Goal: Check status: Check status

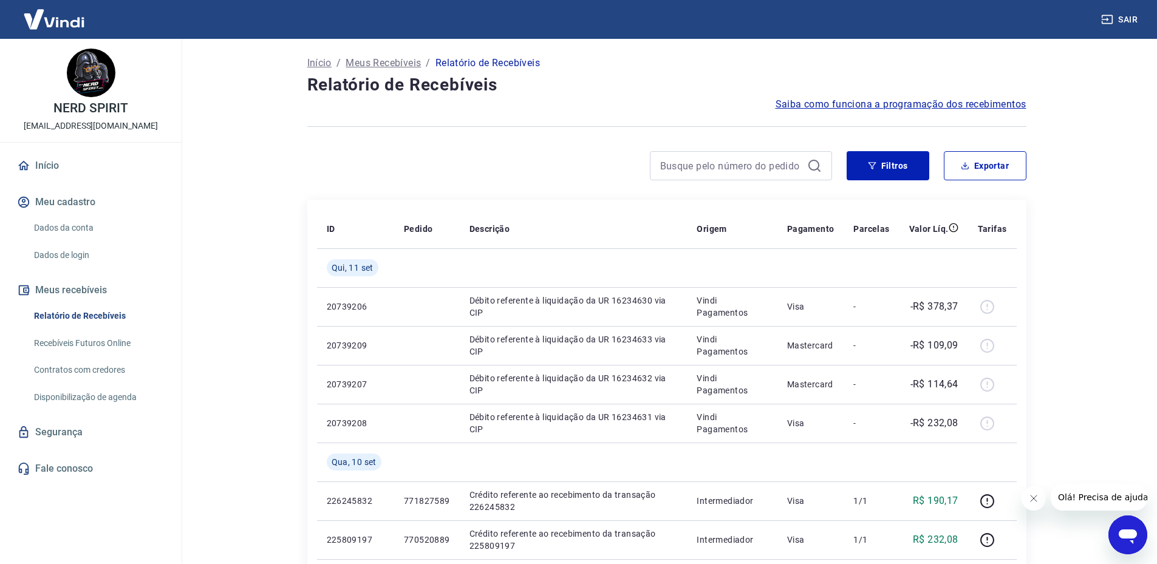
drag, startPoint x: 327, startPoint y: 231, endPoint x: 1037, endPoint y: 244, distance: 709.7
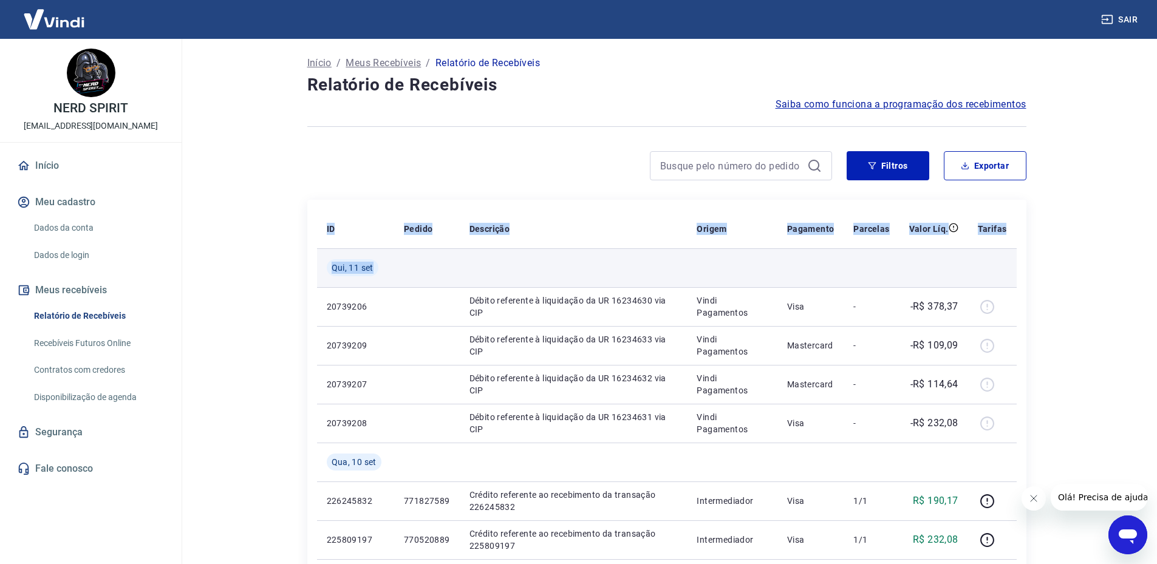
drag, startPoint x: 313, startPoint y: 259, endPoint x: 408, endPoint y: 263, distance: 94.2
click at [408, 263] on td at bounding box center [427, 267] width 66 height 39
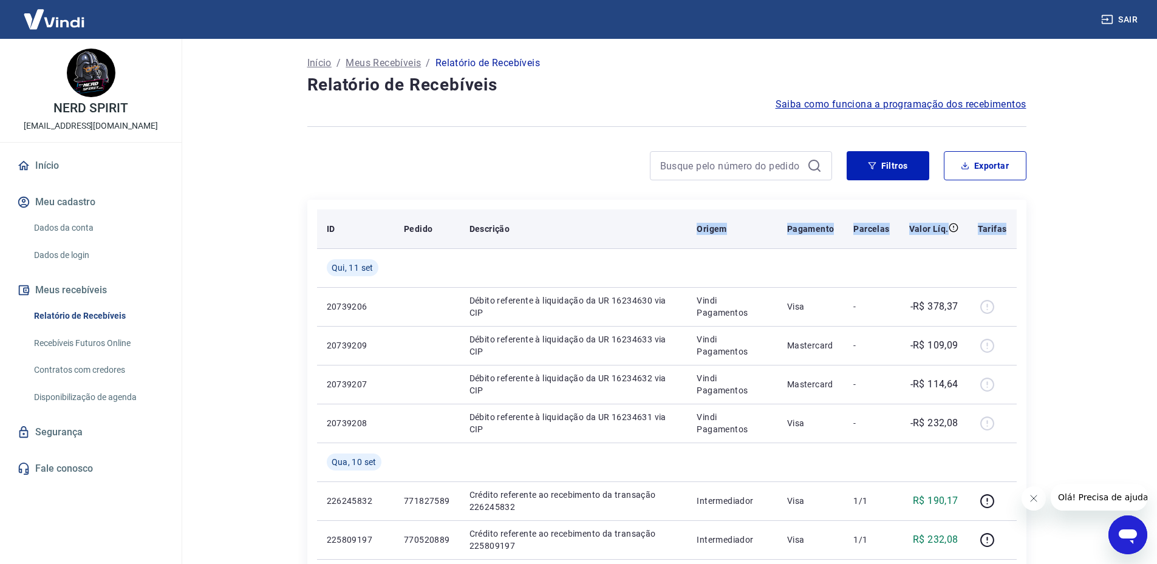
drag, startPoint x: 676, startPoint y: 225, endPoint x: 1007, endPoint y: 232, distance: 330.6
click at [1007, 232] on tr "ID Pedido Descrição Origem Pagamento Parcelas Valor Líq. Tarifas" at bounding box center [667, 229] width 700 height 39
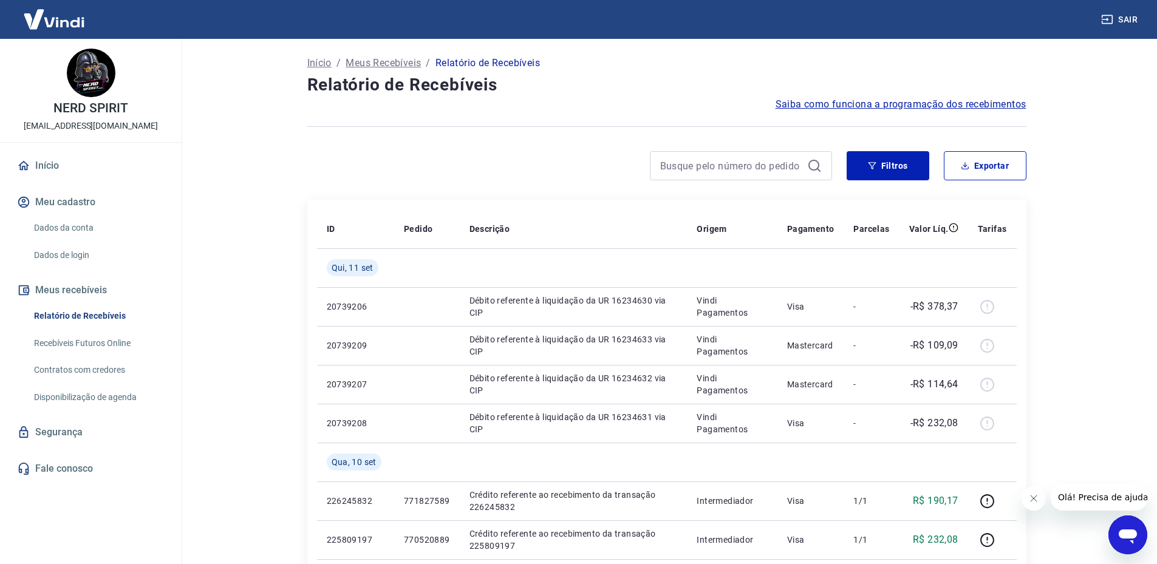
drag, startPoint x: 312, startPoint y: 222, endPoint x: 1032, endPoint y: 234, distance: 720.0
click at [190, 253] on main "Início / Meus Recebíveis / Relatório de Recebíveis Relatório de Recebíveis Saib…" at bounding box center [666, 301] width 981 height 525
